Goal: Communication & Community: Answer question/provide support

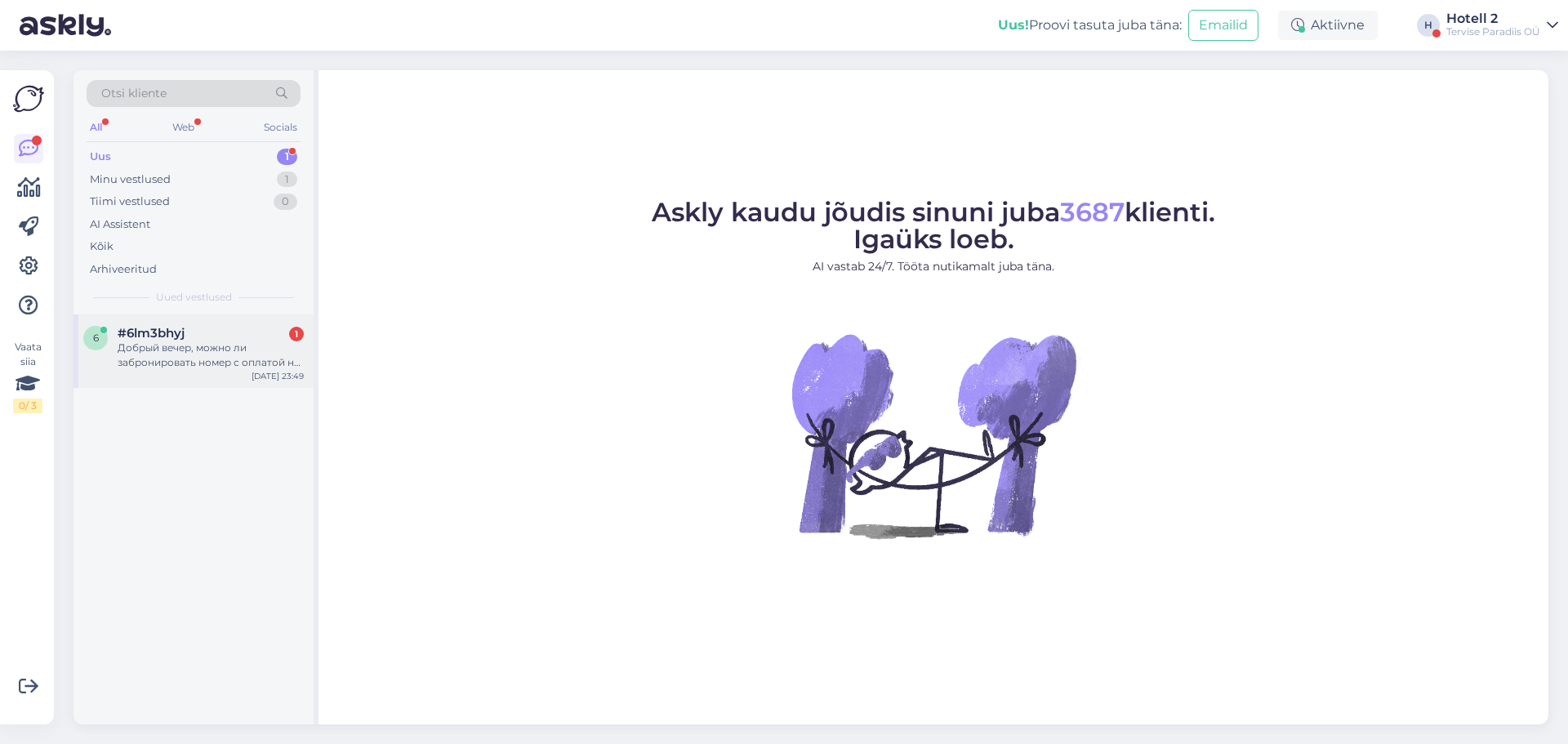
click at [177, 325] on span "#6lm3bhyj" at bounding box center [152, 333] width 67 height 15
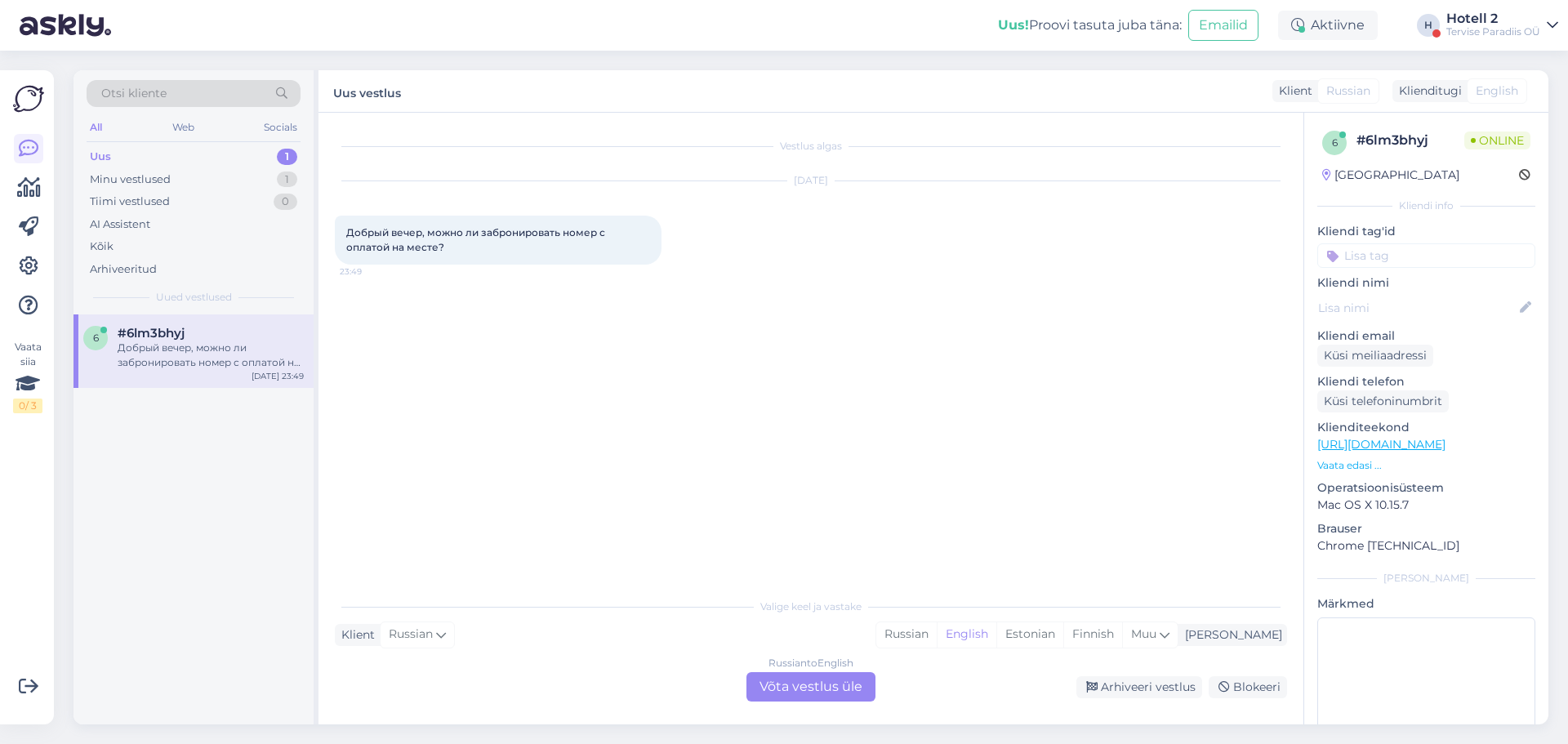
click at [811, 669] on div "Russian to English" at bounding box center [811, 663] width 85 height 15
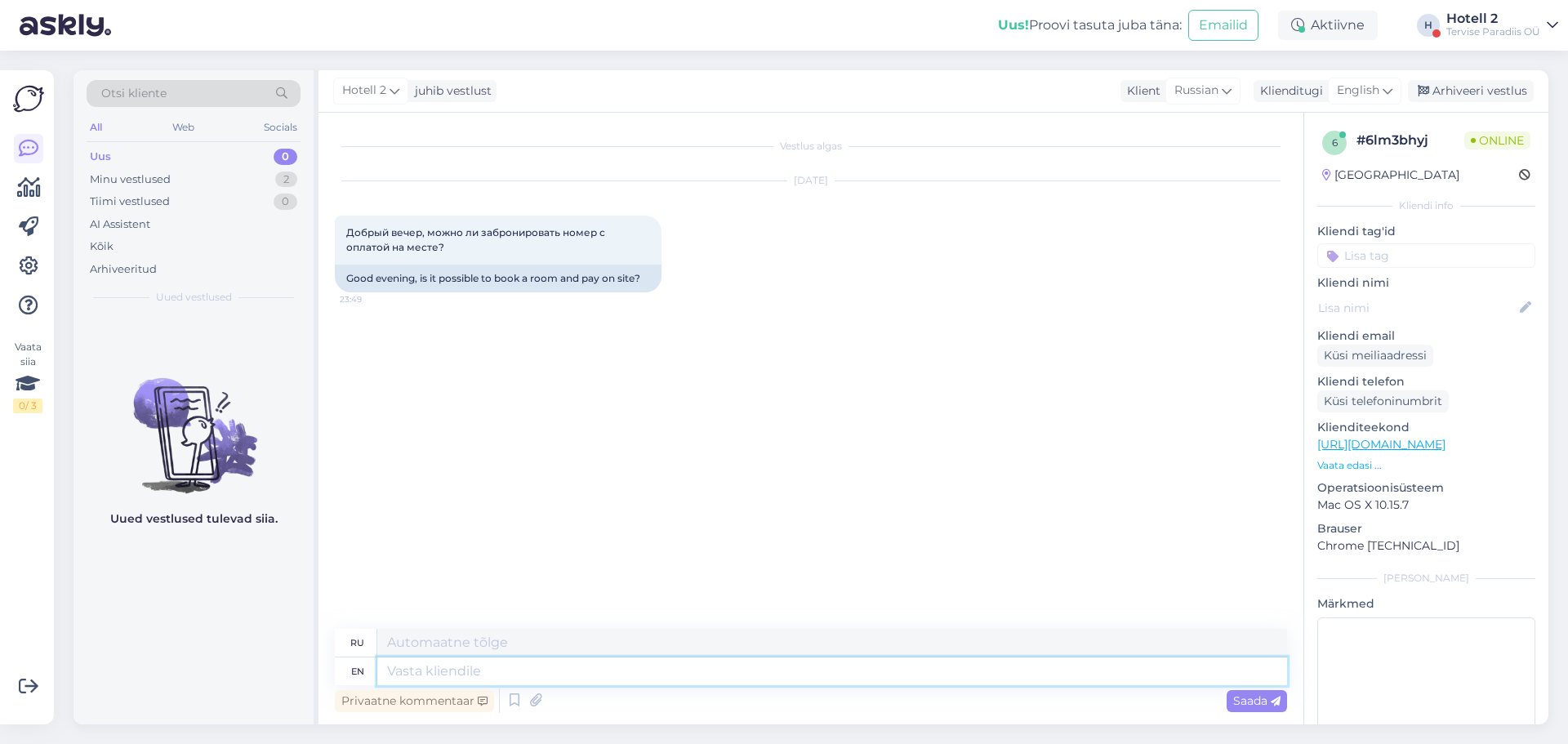
click at [592, 670] on textarea at bounding box center [832, 670] width 910 height 27
type textarea "Hello!"
type textarea "Привет!"
type textarea "Hello! Yes"
type textarea "Привет! Да."
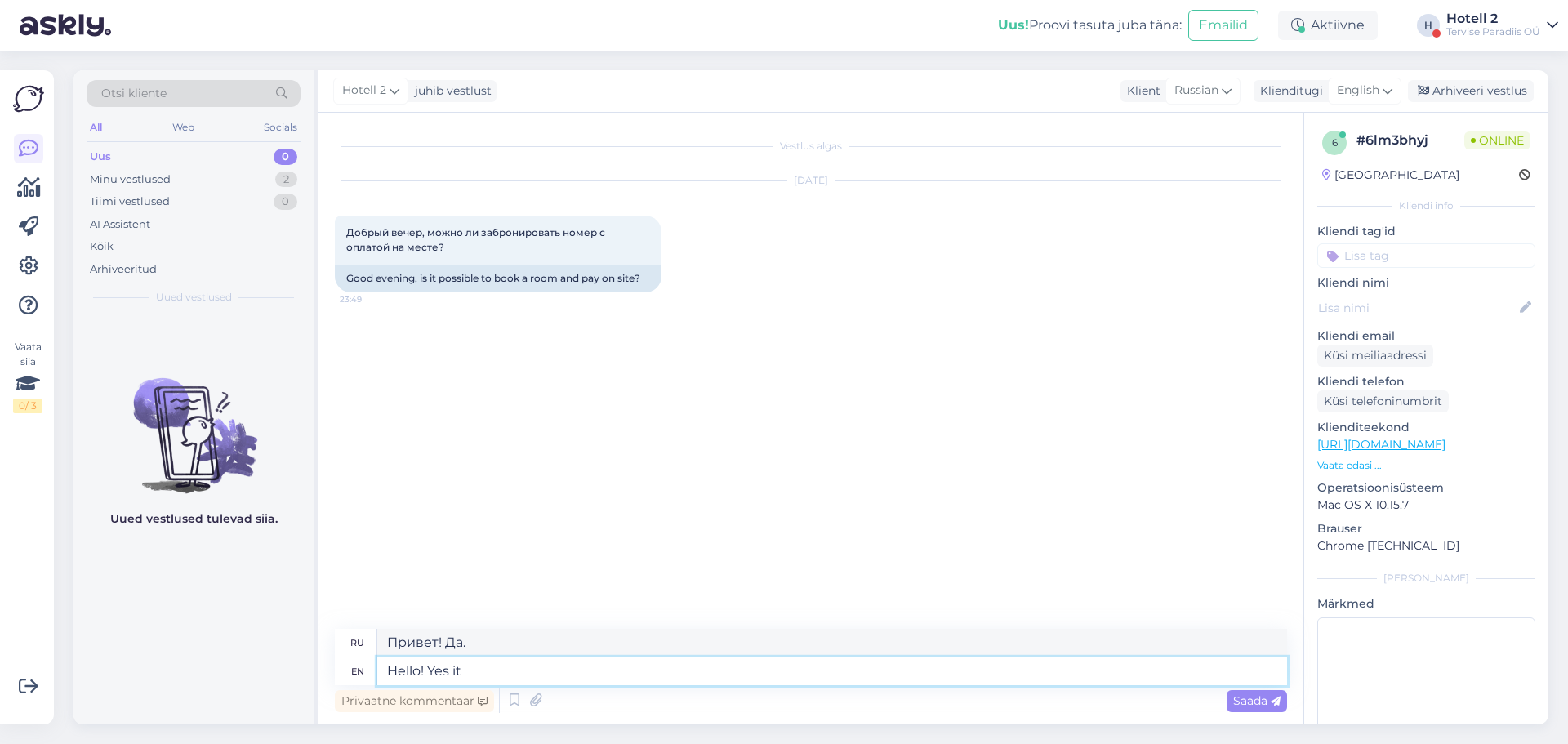
type textarea "Hello! Yes it i"
type textarea "Привет! Да, это так."
type textarea "Hello! Yes it is possbile"
type textarea "Здравствуйте! Да, это возможно."
type textarea "Hello! Yes it is possible to boo"
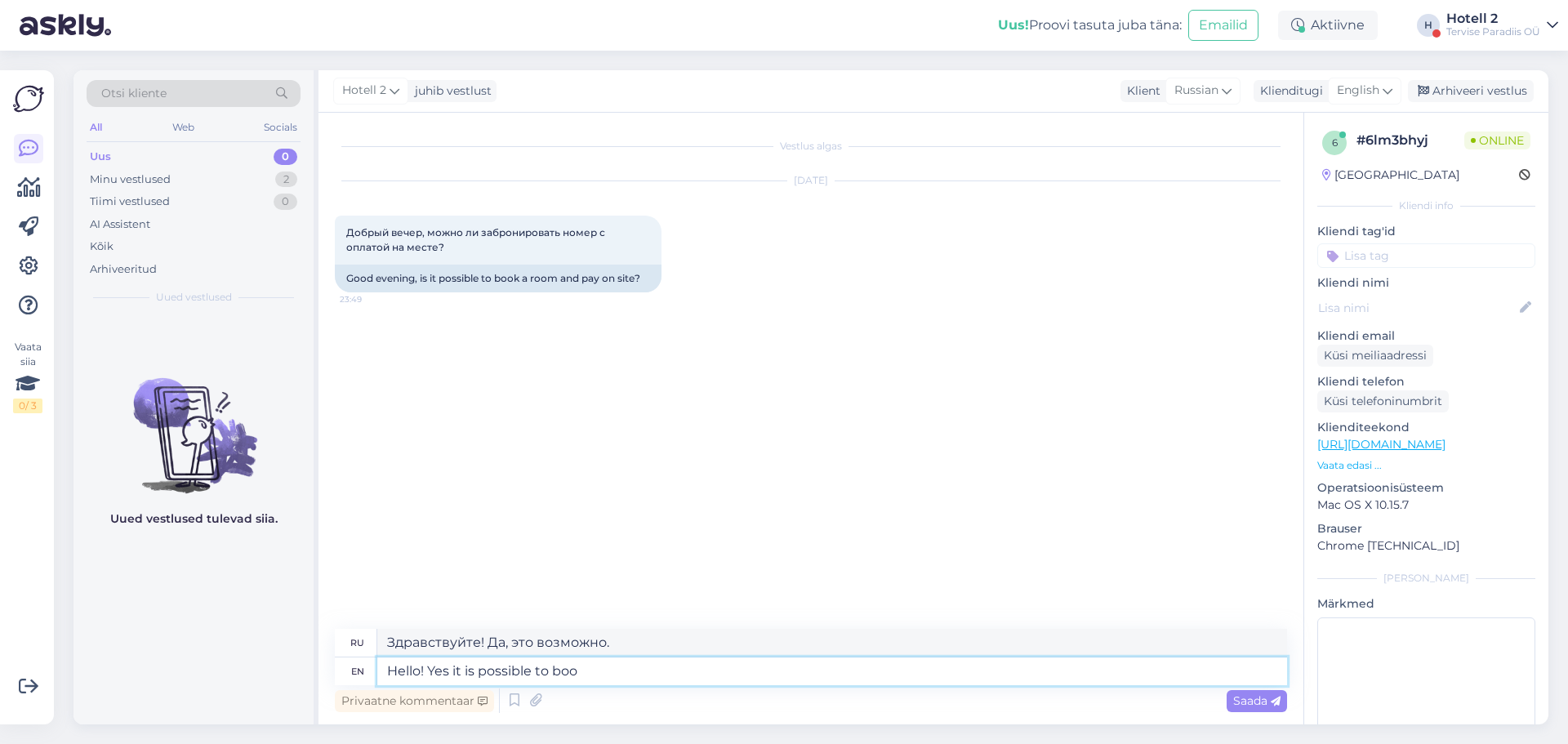
type textarea "Привет! Да, можно освистывать."
type textarea "Hello! Yes it is possible to book"
type textarea "Здравствуйте! Да, можно забронировать."
type textarea "Hello! Yes it is possible to book a room"
type textarea "Здравствуйте! Да, можно забронировать номер."
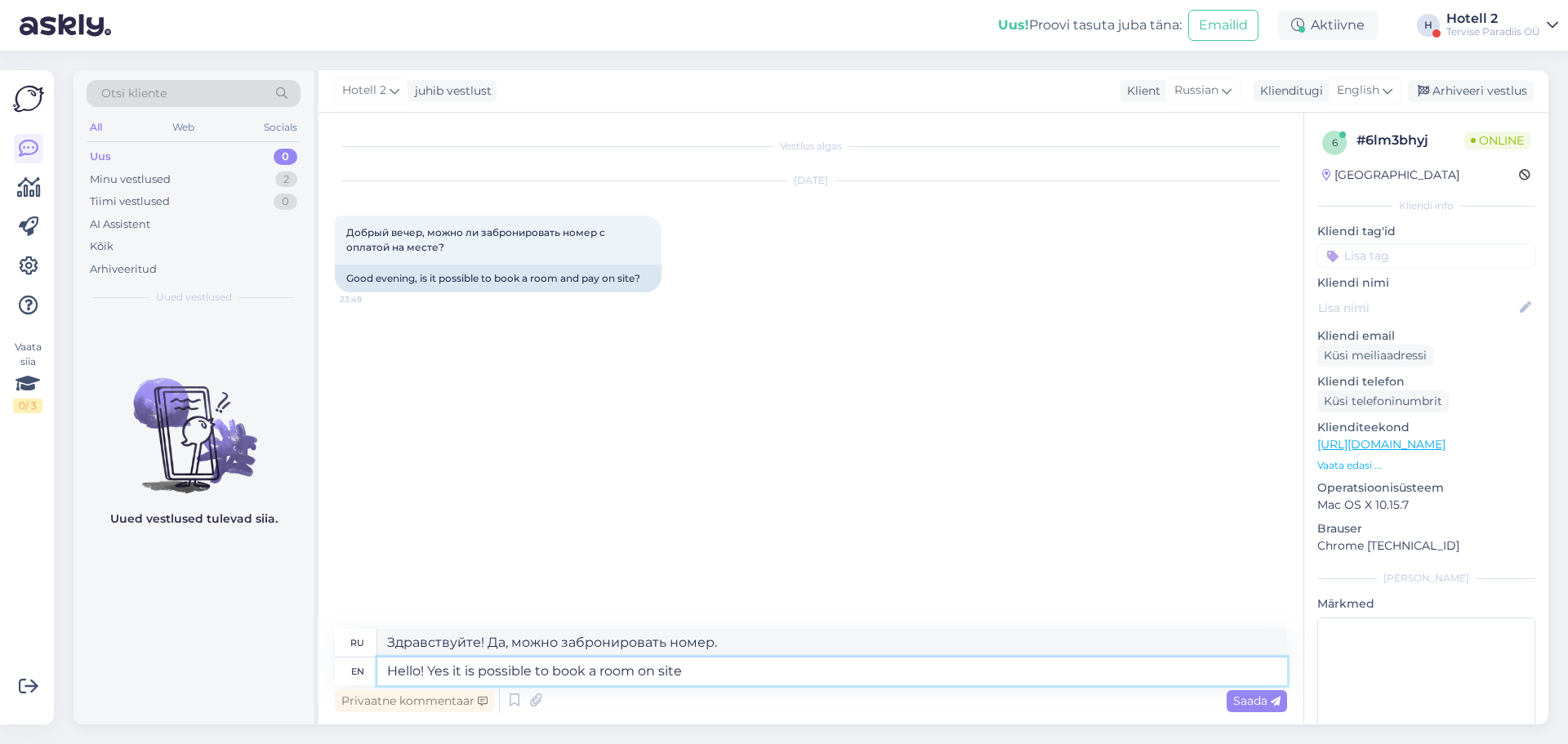
type textarea "Hello! Yes it is possible to book a room on site"
type textarea "Здравствуйте! Да, можно забронировать номер на месте."
type textarea "Hello! Yes it is possible to book a room on site and pay t"
type textarea "Здравствуйте! Да, можно забронировать номер на месте и оплатить."
type textarea "Hello! Yes it is possible to book a room on site and pay there"
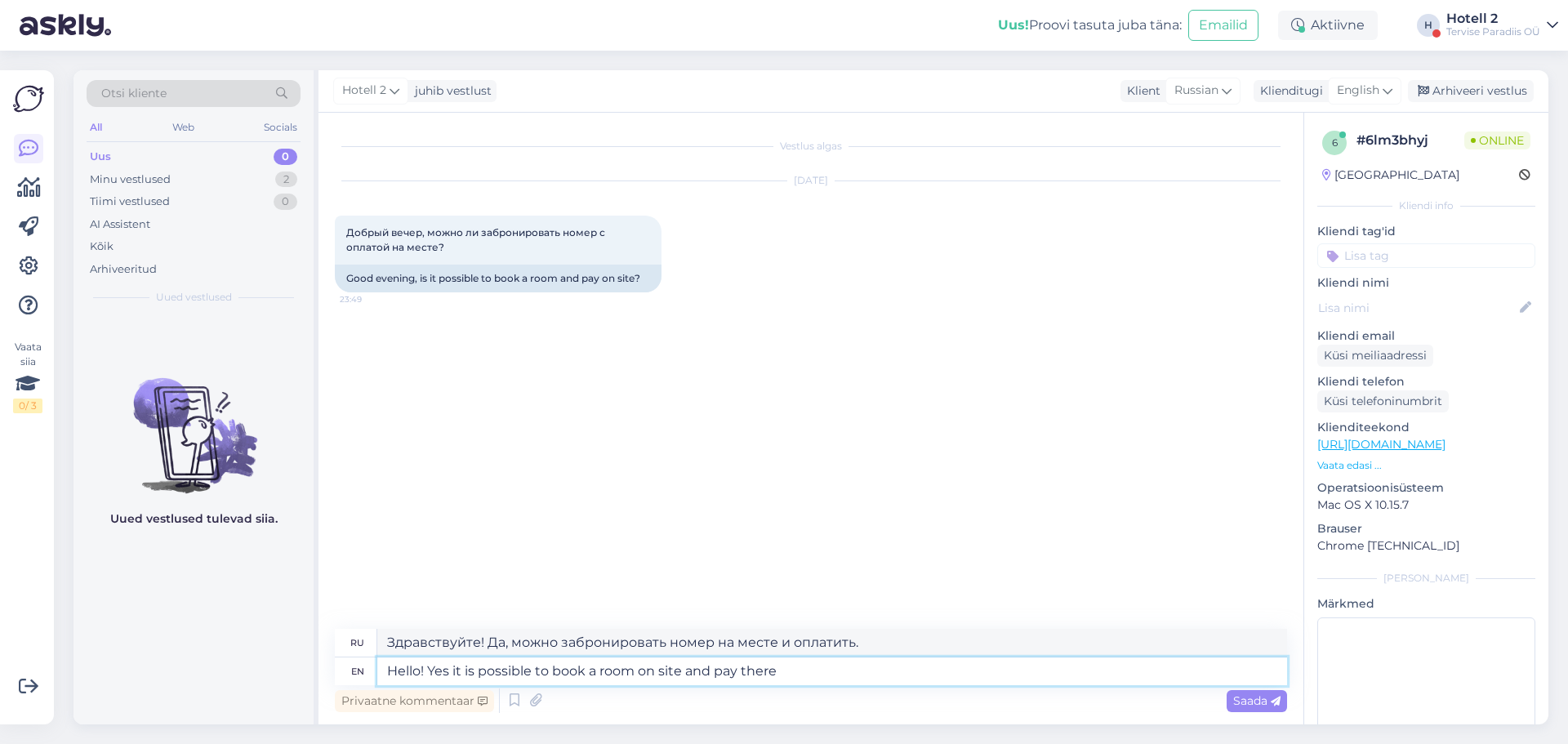
type textarea "Здравствуйте! Да, можно забронировать номер на месте и оплатить там же."
type textarea "Hello! Yes it is possible to book a room on site and pay there."
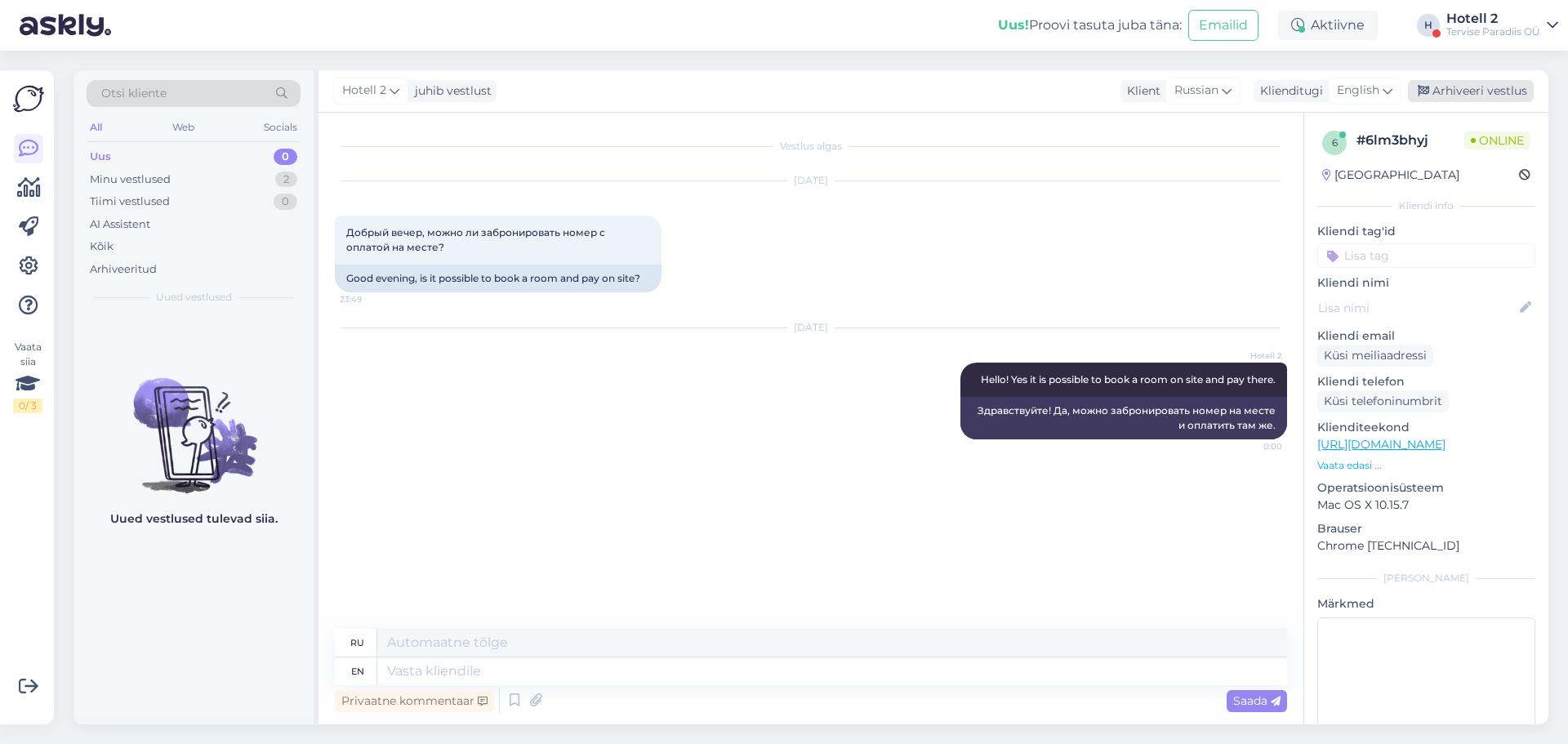
click at [1458, 96] on div "Arhiveeri vestlus" at bounding box center [1471, 90] width 126 height 22
